Goal: Task Accomplishment & Management: Use online tool/utility

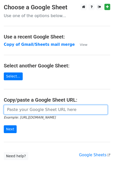
click at [35, 113] on input "url" at bounding box center [56, 110] width 104 height 10
type input "[URL][DOMAIN_NAME]"
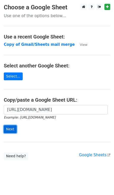
click at [13, 127] on input "Next" at bounding box center [10, 130] width 13 height 8
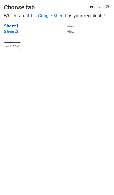
click at [9, 27] on strong "Sheet1" at bounding box center [11, 26] width 15 height 5
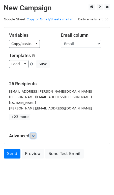
click at [36, 133] on link at bounding box center [33, 136] width 6 height 6
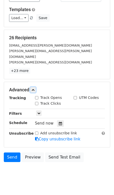
scroll to position [49, 0]
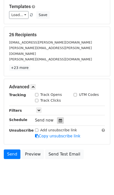
click at [59, 119] on icon at bounding box center [60, 121] width 3 height 4
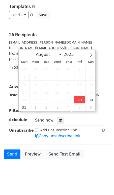
type input "[DATE] 12:00"
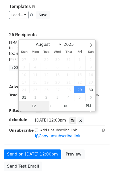
scroll to position [42, 0]
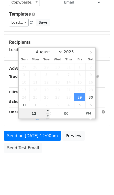
click at [38, 113] on input "12" at bounding box center [34, 114] width 31 height 10
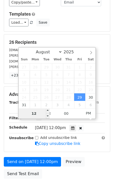
scroll to position [49, 0]
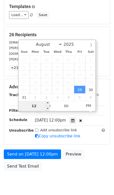
type input "1"
type input "9"
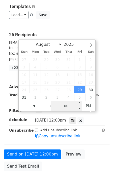
type input "[DATE] 21:00"
type input "09"
click at [69, 105] on input "00" at bounding box center [66, 106] width 31 height 10
type input "45"
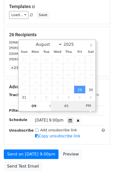
type input "[DATE] 09:45"
click at [89, 104] on span "PM" at bounding box center [88, 106] width 14 height 10
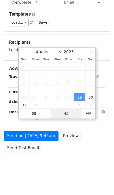
type input "45"
click at [82, 162] on body "New Campaign Daily emails left: 50 Google Sheet: Copy of Gmail/Sheets mail m...…" at bounding box center [57, 69] width 114 height 214
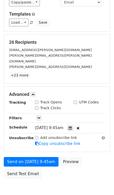
click at [64, 126] on span "[DATE] 9:45am" at bounding box center [49, 128] width 28 height 5
click at [72, 125] on div at bounding box center [70, 128] width 7 height 7
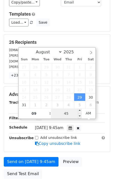
click at [68, 114] on input "45" at bounding box center [66, 114] width 31 height 10
type input "30"
type input "[DATE] 09:30"
click at [81, 174] on div "Send on [DATE] 9:45am Preview Send Test Email" at bounding box center [57, 169] width 114 height 24
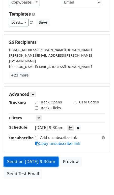
click at [15, 157] on link "Send on [DATE] 9:30am" at bounding box center [31, 162] width 55 height 10
